Goal: Task Accomplishment & Management: Manage account settings

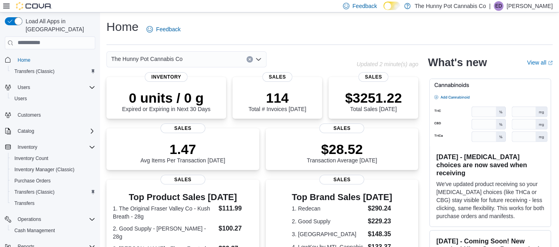
click at [98, 83] on div "Load All Apps in New Hub Home Transfers (Classic) Users Users Customers Catalog…" at bounding box center [50, 130] width 100 height 237
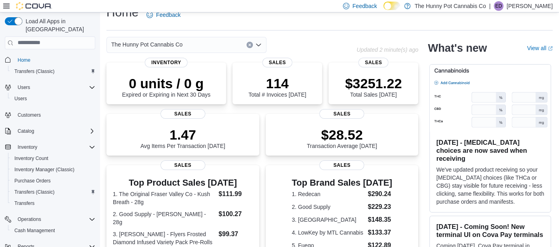
scroll to position [16, 0]
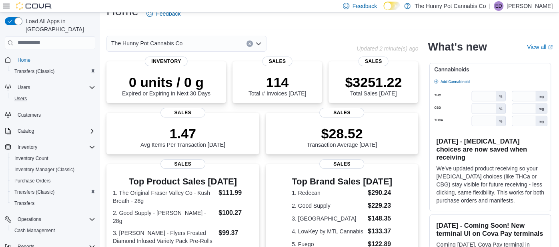
click at [75, 95] on button "Users" at bounding box center [53, 98] width 90 height 11
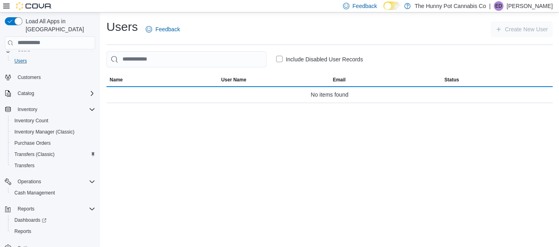
scroll to position [40, 0]
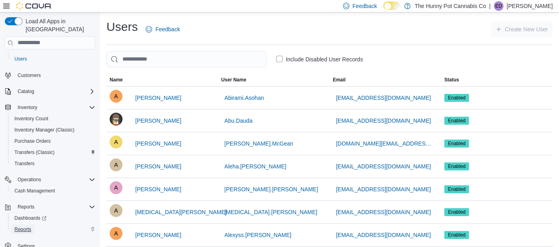
click at [22, 226] on span "Reports" at bounding box center [22, 229] width 17 height 6
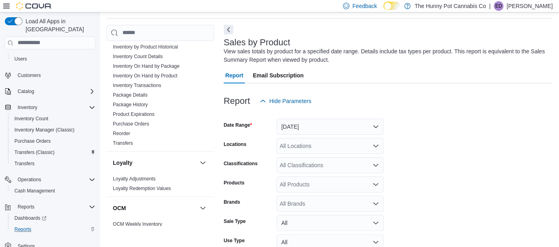
scroll to position [169, 0]
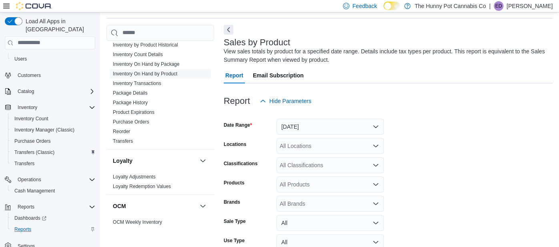
click at [168, 74] on link "Inventory On Hand by Product" at bounding box center [145, 74] width 64 height 6
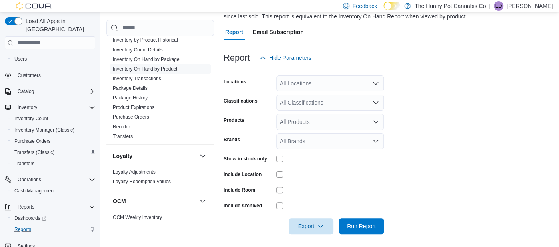
scroll to position [72, 0]
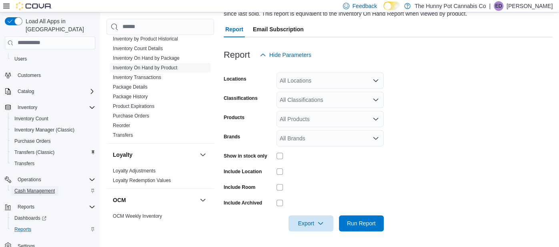
click at [44, 187] on span "Cash Management" at bounding box center [34, 190] width 40 height 6
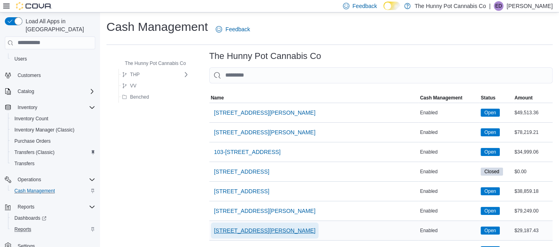
click at [241, 226] on span "[STREET_ADDRESS][PERSON_NAME]" at bounding box center [265, 230] width 102 height 8
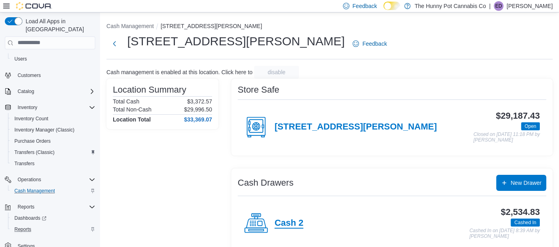
click at [286, 227] on h4 "Cash 2" at bounding box center [289, 223] width 29 height 10
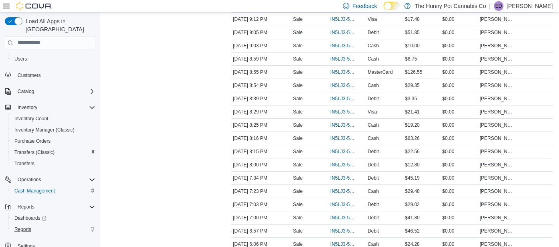
scroll to position [224, 0]
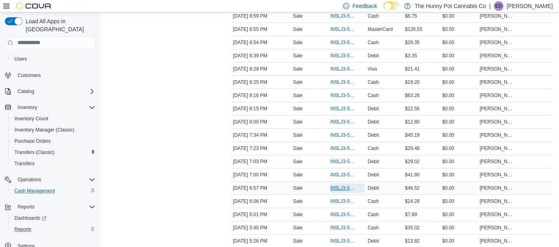
click at [344, 185] on span "IN5LJ3-5963781" at bounding box center [343, 188] width 26 height 6
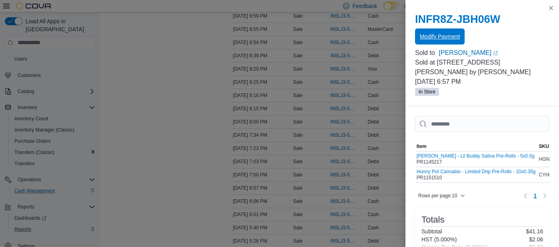
click at [435, 44] on span "Modify Payment" at bounding box center [440, 36] width 40 height 16
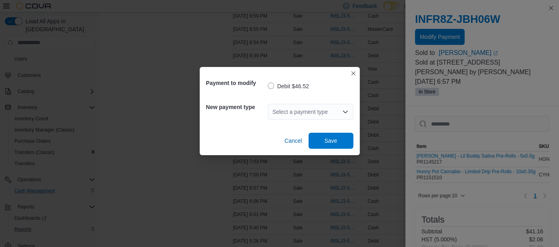
click at [307, 114] on div "Select a payment type" at bounding box center [311, 112] width 86 height 16
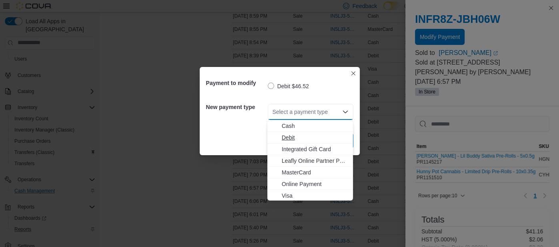
click at [294, 139] on span "Debit" at bounding box center [315, 137] width 66 height 8
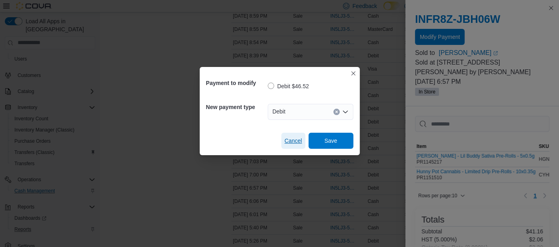
click at [297, 139] on span "Cancel" at bounding box center [294, 141] width 18 height 8
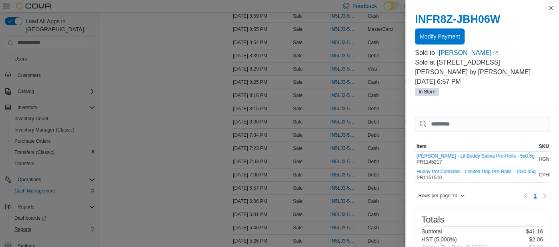
click at [436, 38] on span "Modify Payment" at bounding box center [440, 36] width 40 height 8
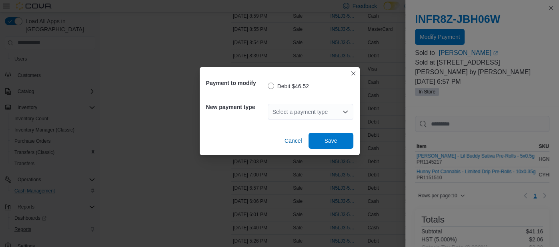
click at [329, 110] on div "Select a payment type" at bounding box center [311, 112] width 86 height 16
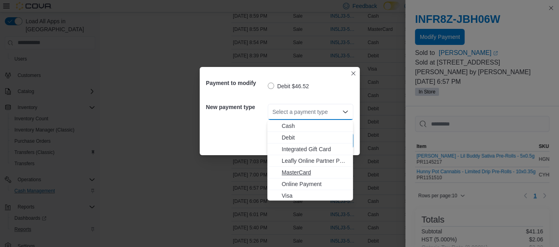
click at [300, 169] on span "MasterCard" at bounding box center [315, 172] width 66 height 8
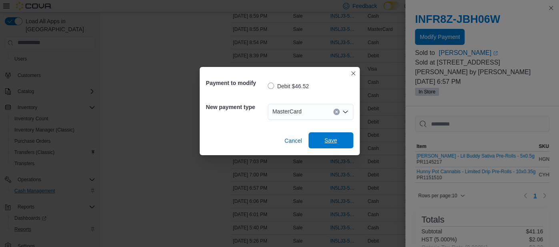
click at [333, 138] on span "Save" at bounding box center [331, 140] width 13 height 8
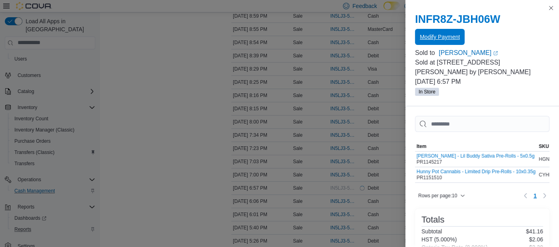
scroll to position [0, 0]
